Goal: Task Accomplishment & Management: Check status

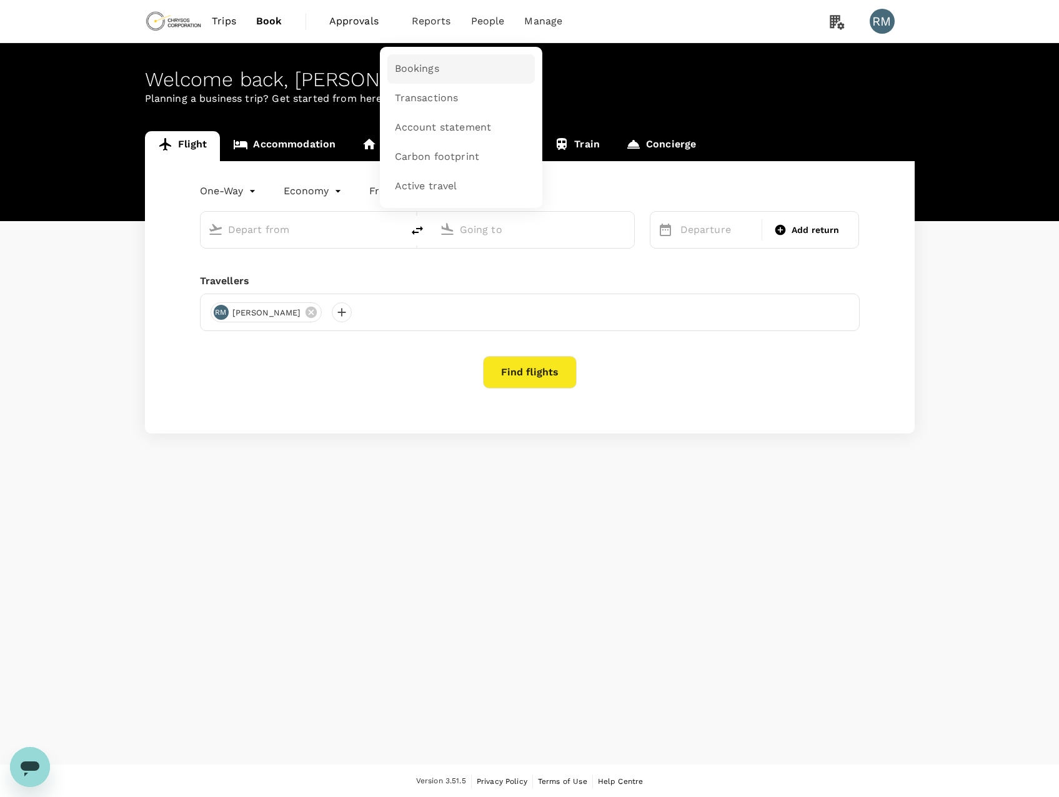
click at [420, 71] on span "Bookings" at bounding box center [417, 69] width 44 height 14
